Goal: Transaction & Acquisition: Subscribe to service/newsletter

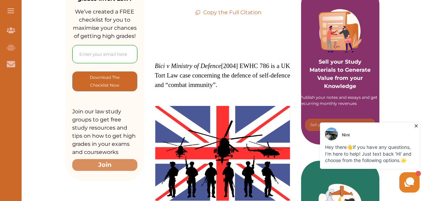
scroll to position [155, 0]
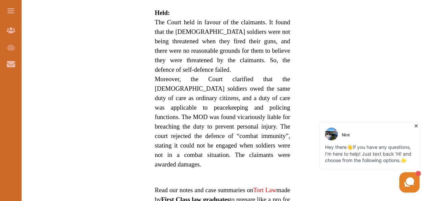
scroll to position [645, 0]
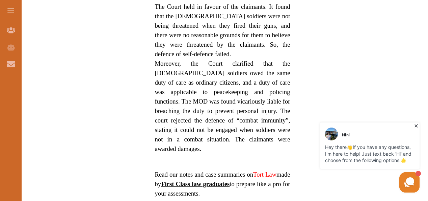
drag, startPoint x: 428, startPoint y: 81, endPoint x: 148, endPoint y: 5, distance: 290.1
drag, startPoint x: 694, startPoint y: 247, endPoint x: 421, endPoint y: 155, distance: 288.2
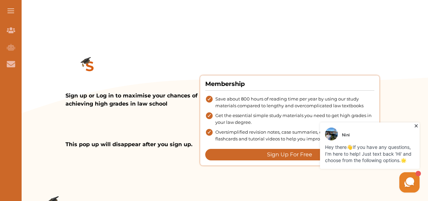
scroll to position [724, 0]
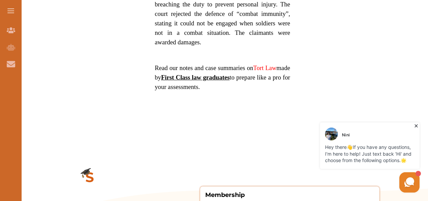
drag, startPoint x: 429, startPoint y: 112, endPoint x: 153, endPoint y: 2, distance: 297.5
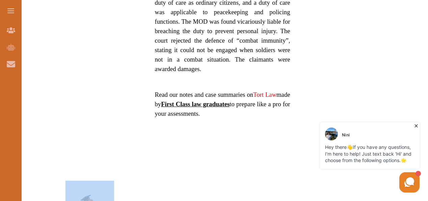
drag, startPoint x: 428, startPoint y: 131, endPoint x: 424, endPoint y: 165, distance: 34.3
drag, startPoint x: 424, startPoint y: 165, endPoint x: 360, endPoint y: 87, distance: 100.6
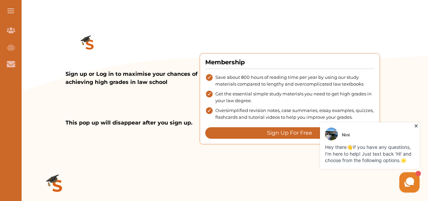
scroll to position [888, 0]
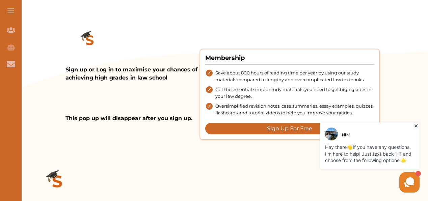
click at [285, 123] on button "Sign Up For Free" at bounding box center [289, 128] width 169 height 11
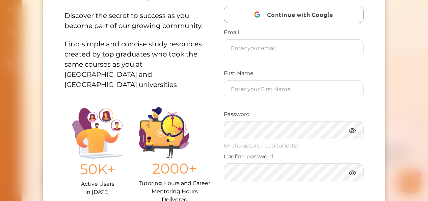
scroll to position [60, 0]
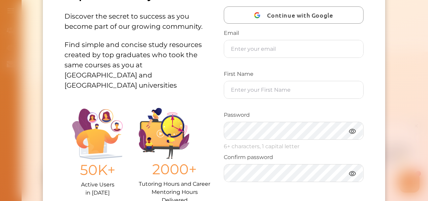
drag, startPoint x: 426, startPoint y: 53, endPoint x: 429, endPoint y: 35, distance: 18.4
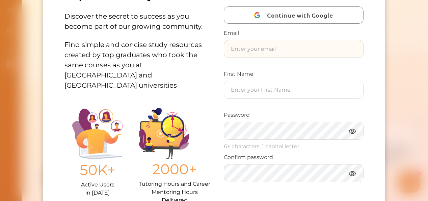
click at [321, 52] on input "text" at bounding box center [294, 48] width 140 height 17
type input "[EMAIL_ADDRESS][DOMAIN_NAME]"
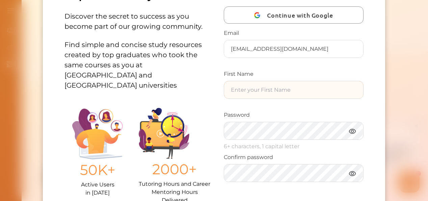
click at [241, 90] on input "text" at bounding box center [294, 89] width 140 height 17
type input "kemi"
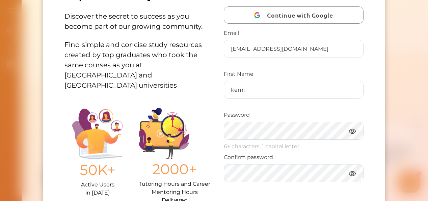
click at [350, 130] on img at bounding box center [353, 131] width 8 height 8
click at [351, 132] on img at bounding box center [353, 131] width 8 height 8
click at [351, 173] on img at bounding box center [353, 173] width 8 height 8
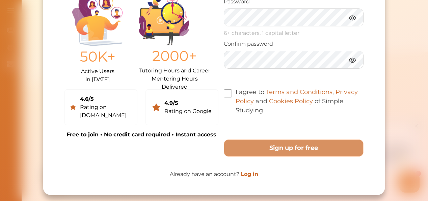
click at [226, 94] on span at bounding box center [228, 93] width 8 height 8
click at [263, 106] on input "I agree to Terms and Conditions , Privacy Policy and Cookies Policy of Simple S…" at bounding box center [263, 106] width 0 height 0
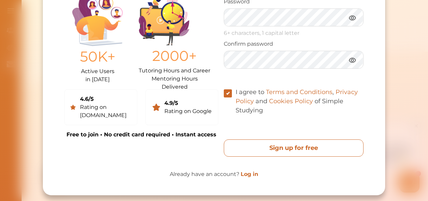
click at [285, 148] on free "Sign up for free" at bounding box center [294, 147] width 140 height 17
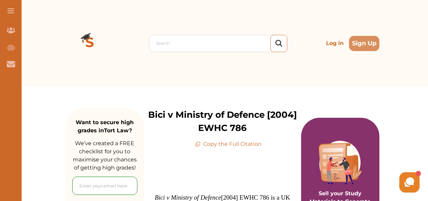
drag, startPoint x: 428, startPoint y: 24, endPoint x: 420, endPoint y: 63, distance: 39.9
click at [420, 63] on div "Search Log in Sign Up Search Log in Sign Up" at bounding box center [222, 43] width 411 height 86
drag, startPoint x: 427, startPoint y: 24, endPoint x: 420, endPoint y: 61, distance: 37.2
click at [420, 61] on div "Search Log in Sign Up Search Log in Sign Up" at bounding box center [222, 43] width 411 height 86
drag, startPoint x: 427, startPoint y: 22, endPoint x: 428, endPoint y: 36, distance: 14.2
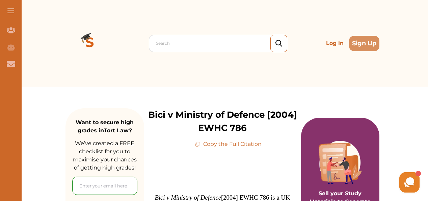
click at [427, 43] on div "Search Log in Sign Up Search Log in Sign Up" at bounding box center [222, 43] width 411 height 86
click at [332, 44] on p "Log in" at bounding box center [335, 43] width 23 height 14
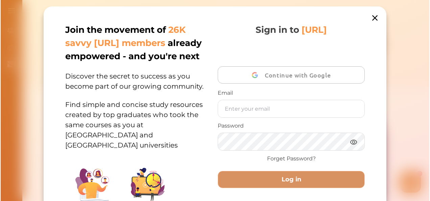
scroll to position [128, 0]
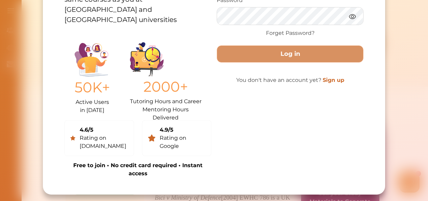
type input "[EMAIL_ADDRESS][DOMAIN_NAME]"
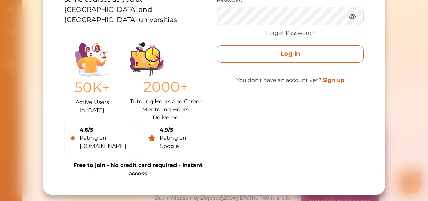
click at [284, 47] on button "Log in" at bounding box center [290, 53] width 147 height 17
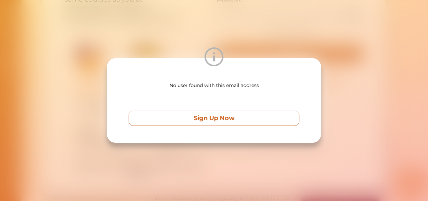
click at [209, 119] on p "Sign Up Now" at bounding box center [214, 118] width 41 height 9
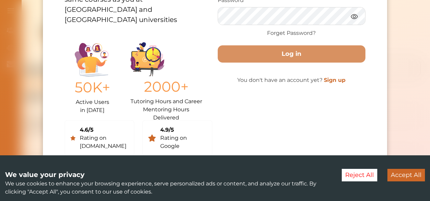
click at [331, 79] on link "Sign up" at bounding box center [335, 80] width 22 height 6
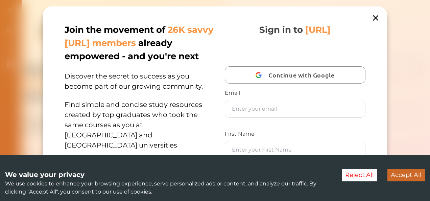
scroll to position [156, 0]
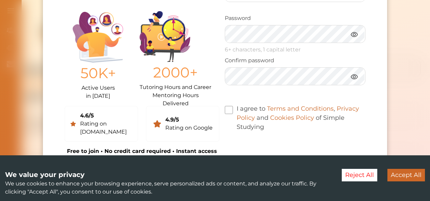
click at [416, 173] on button "Accept All" at bounding box center [406, 175] width 38 height 13
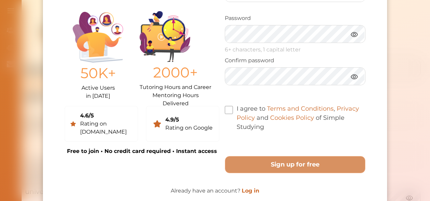
drag, startPoint x: 427, startPoint y: 129, endPoint x: 425, endPoint y: 163, distance: 33.5
click at [425, 163] on div "Join the movement of 26K savvy [URL] members already empowered - and you're nex…" at bounding box center [215, 100] width 430 height 201
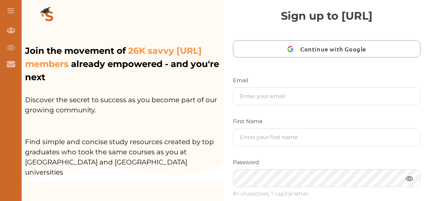
scroll to position [19, 0]
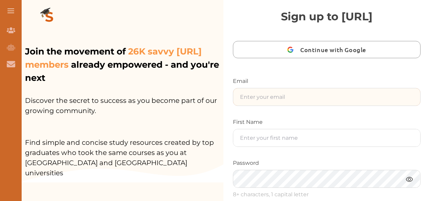
click at [243, 98] on input "text" at bounding box center [326, 96] width 187 height 17
type input "[EMAIL_ADDRESS][DOMAIN_NAME]"
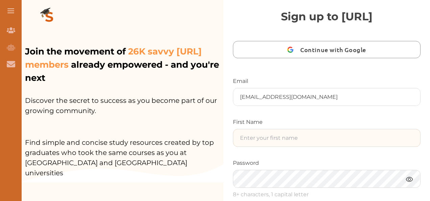
click at [251, 141] on input "text" at bounding box center [326, 137] width 187 height 17
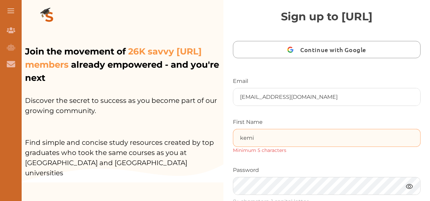
type input "[EMAIL_ADDRESS][DOMAIN_NAME]"
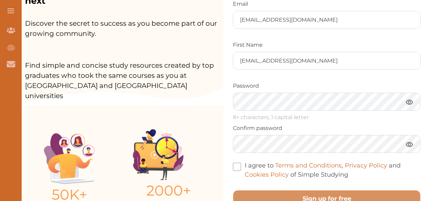
scroll to position [97, 0]
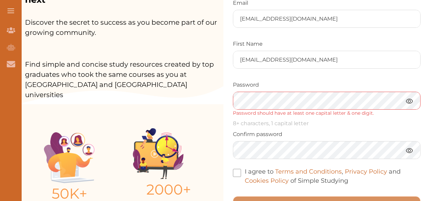
click at [407, 100] on img at bounding box center [409, 101] width 8 height 8
click at [406, 100] on img at bounding box center [409, 101] width 8 height 8
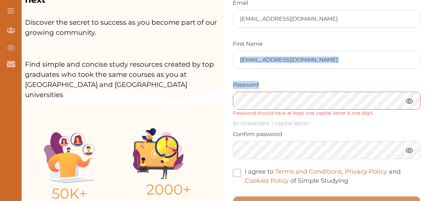
drag, startPoint x: 428, startPoint y: 76, endPoint x: 431, endPoint y: 41, distance: 34.6
click at [428, 41] on html "Join Our Team Join Our Team AI Tutor (Coming Soon) AI Tutor Contact Us Contact …" at bounding box center [215, 100] width 430 height 201
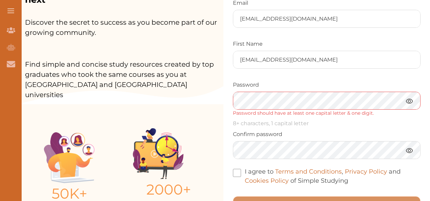
click at [386, 119] on p "8+ characters, 1 capital letter" at bounding box center [327, 123] width 188 height 8
click at [241, 78] on div "Email [EMAIL_ADDRESS][DOMAIN_NAME] First Name [EMAIL_ADDRESS][DOMAIN_NAME] Pass…" at bounding box center [327, 96] width 188 height 194
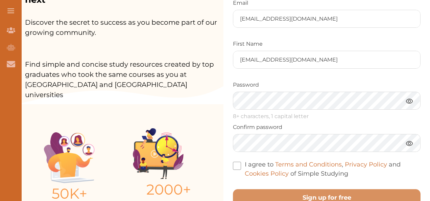
click at [407, 141] on img at bounding box center [409, 143] width 8 height 8
click at [407, 100] on img at bounding box center [409, 101] width 8 height 8
drag, startPoint x: 428, startPoint y: 146, endPoint x: 426, endPoint y: 157, distance: 10.9
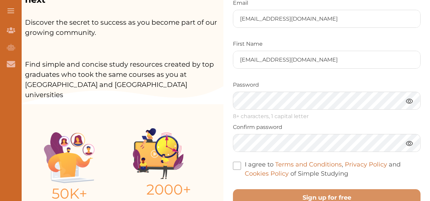
click at [426, 157] on div "Sign up to [URL] Continue with Google Email [EMAIL_ADDRESS][DOMAIN_NAME] First …" at bounding box center [326, 78] width 206 height 351
click at [236, 166] on span at bounding box center [237, 165] width 8 height 8
click at [348, 169] on input "I agree to Terms and Conditions , Privacy Policy and Cookies Policy of Simple S…" at bounding box center [348, 169] width 0 height 0
drag, startPoint x: 427, startPoint y: 140, endPoint x: 428, endPoint y: 165, distance: 25.3
click at [428, 165] on div "Sign up to [URL] Continue with Google Email [EMAIL_ADDRESS][DOMAIN_NAME] First …" at bounding box center [326, 78] width 206 height 351
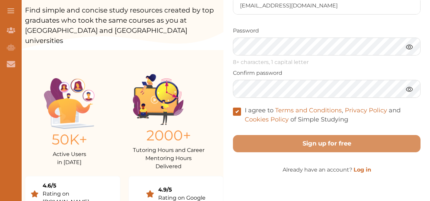
scroll to position [157, 0]
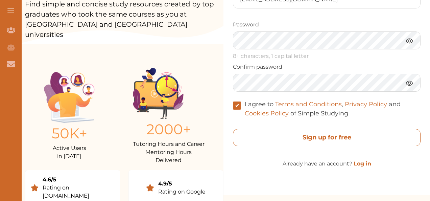
click at [311, 136] on free "Sign up for free" at bounding box center [327, 137] width 188 height 17
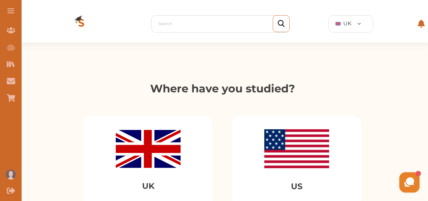
click at [152, 161] on img at bounding box center [148, 149] width 65 height 38
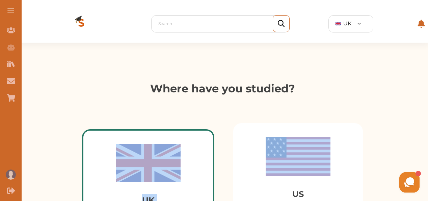
drag, startPoint x: 428, startPoint y: 56, endPoint x: 427, endPoint y: 98, distance: 42.2
drag, startPoint x: 427, startPoint y: 98, endPoint x: 374, endPoint y: 67, distance: 62.4
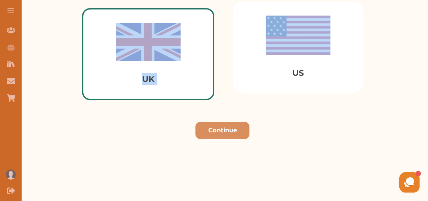
scroll to position [122, 0]
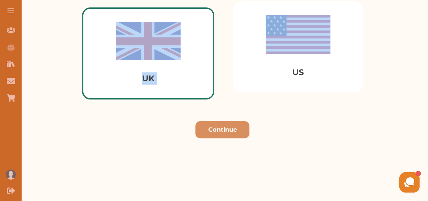
click at [160, 49] on img at bounding box center [148, 41] width 65 height 38
click at [218, 131] on button "Continue" at bounding box center [223, 129] width 54 height 17
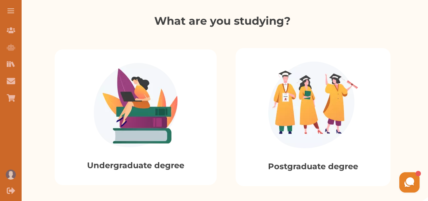
scroll to position [221, 0]
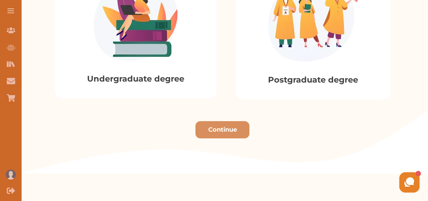
click at [299, 64] on div "Postgraduate degree" at bounding box center [313, 30] width 155 height 138
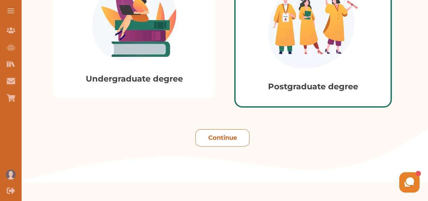
click at [220, 139] on button "Continue" at bounding box center [223, 137] width 54 height 17
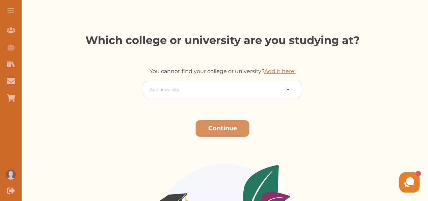
scroll to position [113, 0]
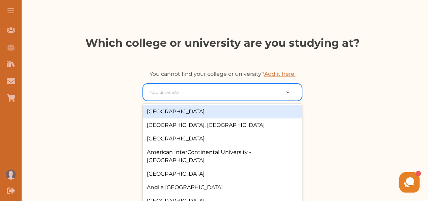
click at [287, 91] on div at bounding box center [293, 92] width 18 height 7
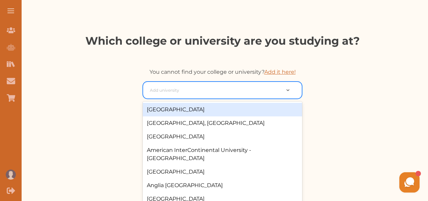
scroll to position [120, 0]
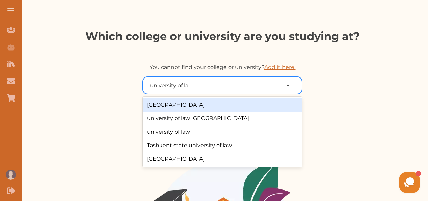
type input "university of law"
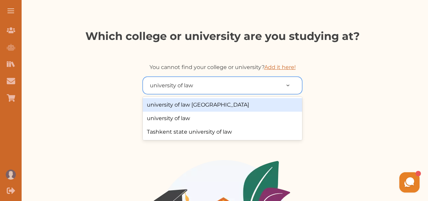
click at [198, 102] on div "university of law london" at bounding box center [222, 105] width 159 height 14
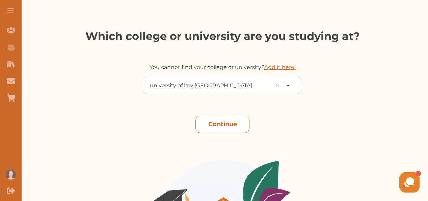
click at [215, 124] on button "Continue" at bounding box center [223, 124] width 54 height 17
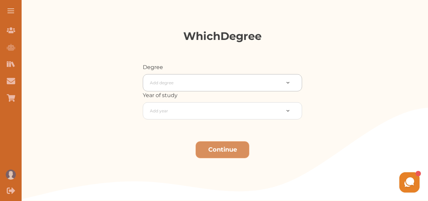
click at [288, 84] on div at bounding box center [293, 82] width 18 height 7
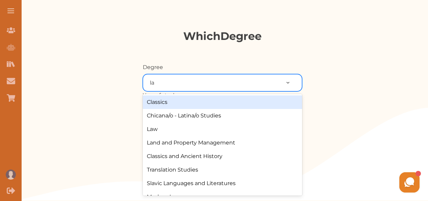
type input "law"
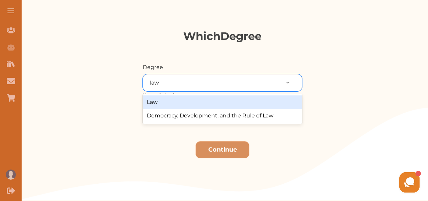
click at [170, 100] on div "Law" at bounding box center [222, 102] width 159 height 14
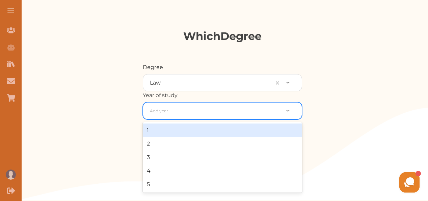
click at [288, 111] on img at bounding box center [287, 111] width 3 height 2
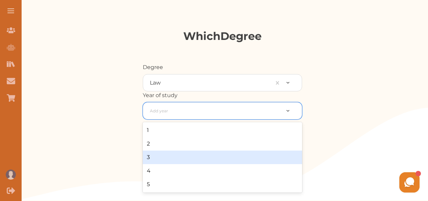
click at [245, 153] on div "3" at bounding box center [222, 157] width 159 height 14
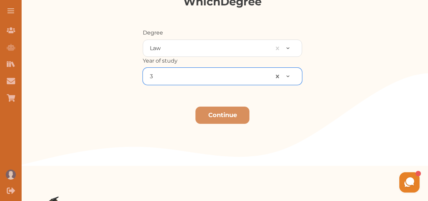
scroll to position [91, 0]
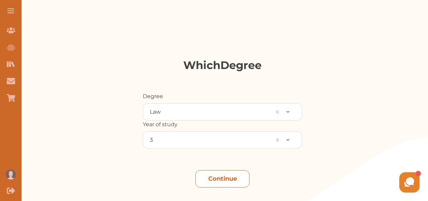
click at [220, 177] on button "Continue" at bounding box center [223, 178] width 54 height 17
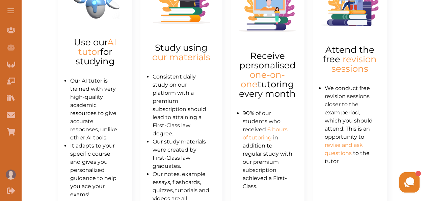
scroll to position [342, 0]
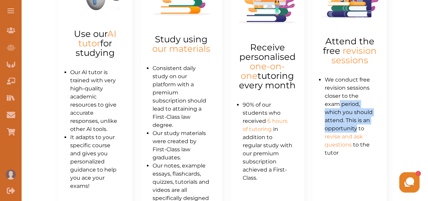
drag, startPoint x: 428, startPoint y: 99, endPoint x: 418, endPoint y: 114, distance: 18.3
click at [418, 114] on div "ACTIVATE YOUR FREE TRIAL o_omodara@yahoo.com university of law london Law Free …" at bounding box center [222, 8] width 411 height 614
drag, startPoint x: 418, startPoint y: 114, endPoint x: 396, endPoint y: 100, distance: 26.1
click at [396, 100] on div "ACTIVATE YOUR FREE TRIAL o_omodara@yahoo.com university of law london Law Free …" at bounding box center [222, 8] width 411 height 614
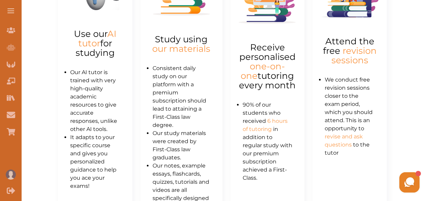
click at [215, 103] on div "Step 2 Study using our materials Consistent daily study on our platform with a …" at bounding box center [182, 128] width 82 height 373
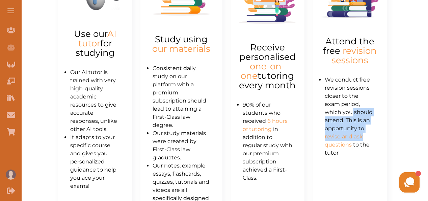
drag, startPoint x: 426, startPoint y: 107, endPoint x: 419, endPoint y: 128, distance: 22.2
click at [419, 128] on div "ACTIVATE YOUR FREE TRIAL o_omodara@yahoo.com university of law london Law Free …" at bounding box center [222, 8] width 411 height 614
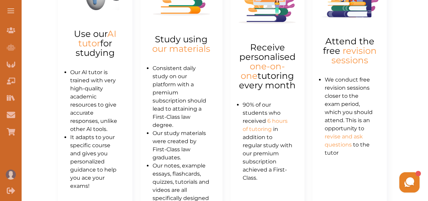
drag, startPoint x: 419, startPoint y: 128, endPoint x: 417, endPoint y: 35, distance: 93.3
click at [417, 35] on div "ACTIVATE YOUR FREE TRIAL o_omodara@yahoo.com university of law london Law Free …" at bounding box center [222, 8] width 411 height 614
drag, startPoint x: 427, startPoint y: 95, endPoint x: 425, endPoint y: 114, distance: 19.3
click at [425, 114] on div "ACTIVATE YOUR FREE TRIAL o_omodara@yahoo.com university of law london Law Free …" at bounding box center [222, 8] width 411 height 614
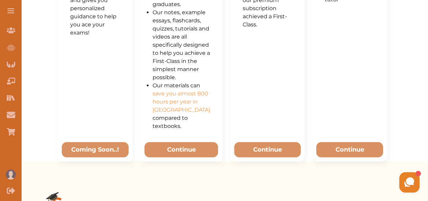
scroll to position [496, 0]
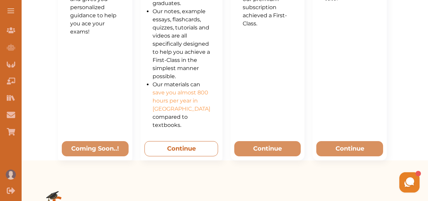
click at [172, 156] on button "Continue" at bounding box center [182, 148] width 74 height 15
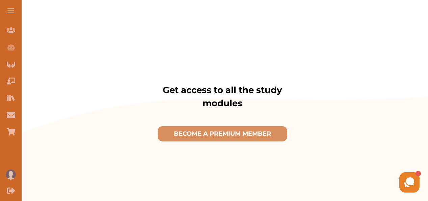
drag, startPoint x: 427, startPoint y: 127, endPoint x: 425, endPoint y: 161, distance: 34.2
click at [425, 161] on div "Get access to all the study modules BECOME A PREMIUM MEMBER" at bounding box center [222, 115] width 411 height 106
drag, startPoint x: 428, startPoint y: 127, endPoint x: 428, endPoint y: 156, distance: 28.7
click at [428, 156] on div "Get access to all the study modules BECOME A PREMIUM MEMBER" at bounding box center [222, 115] width 411 height 106
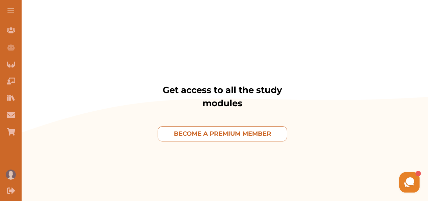
click at [208, 137] on p "BECOME A PREMIUM MEMBER" at bounding box center [222, 133] width 97 height 9
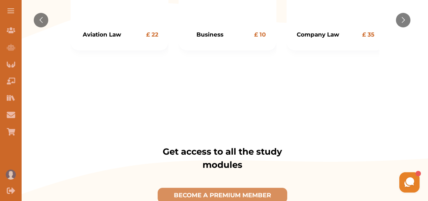
scroll to position [316, 0]
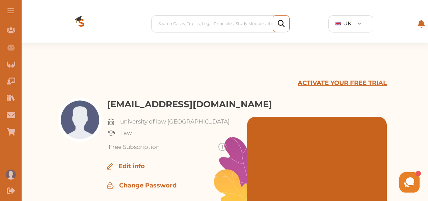
click at [308, 178] on div "Nini Hey there 👋 If you have any questions, I'm here to help! Just text back 'H…" at bounding box center [343, 182] width 155 height 24
drag, startPoint x: 427, startPoint y: 39, endPoint x: 425, endPoint y: 67, distance: 27.8
click at [331, 77] on div "ACTIVATE YOUR FREE TRIAL o_omodara@yahoo.com university of law london Law Free …" at bounding box center [222, 142] width 411 height 198
drag, startPoint x: 428, startPoint y: 39, endPoint x: 425, endPoint y: 76, distance: 37.0
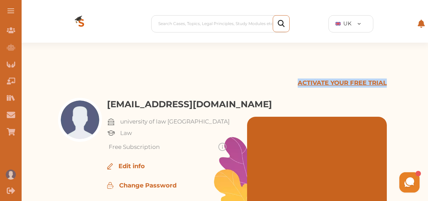
click at [277, 72] on div "ACTIVATE YOUR FREE TRIAL o_omodara@yahoo.com university of law london Law Free …" at bounding box center [222, 142] width 411 height 198
click at [311, 178] on div "Nini Hey there 👋 If you have any questions, I'm here to help! Just text back 'H…" at bounding box center [343, 182] width 155 height 24
click at [310, 178] on div "Nini Hey there 👋 If you have any questions, I'm here to help! Just text back 'H…" at bounding box center [343, 182] width 155 height 24
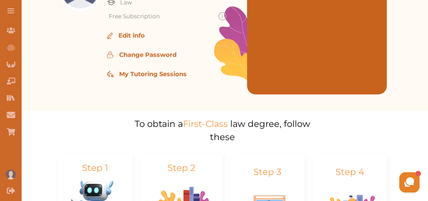
scroll to position [123, 0]
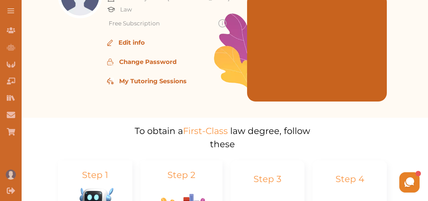
click at [427, 51] on div "ACTIVATE YOUR FREE TRIAL o_omodara@yahoo.com university of law london Law Free …" at bounding box center [222, 18] width 411 height 198
